Goal: Information Seeking & Learning: Learn about a topic

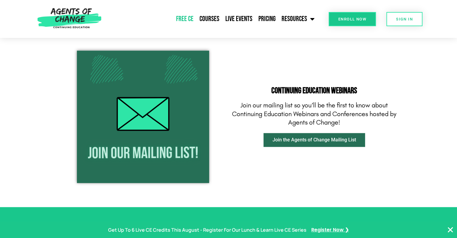
scroll to position [691, 0]
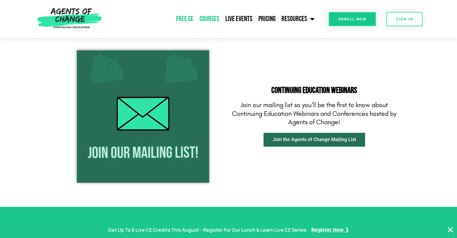
click at [215, 20] on link "Courses" at bounding box center [209, 18] width 26 height 15
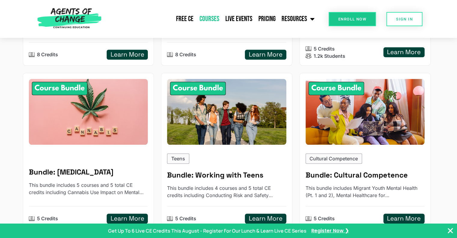
scroll to position [421, 0]
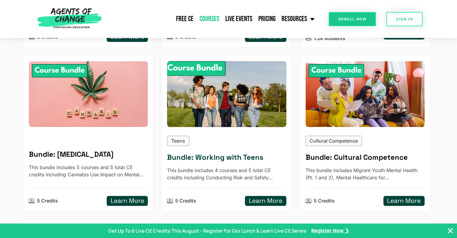
click at [274, 202] on h5 "Learn More" at bounding box center [266, 201] width 34 height 8
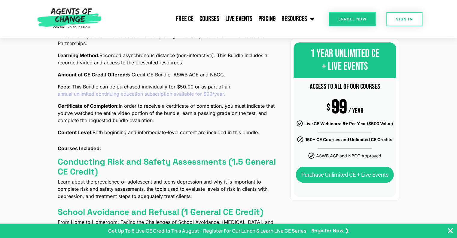
scroll to position [210, 0]
